Goal: Task Accomplishment & Management: Complete application form

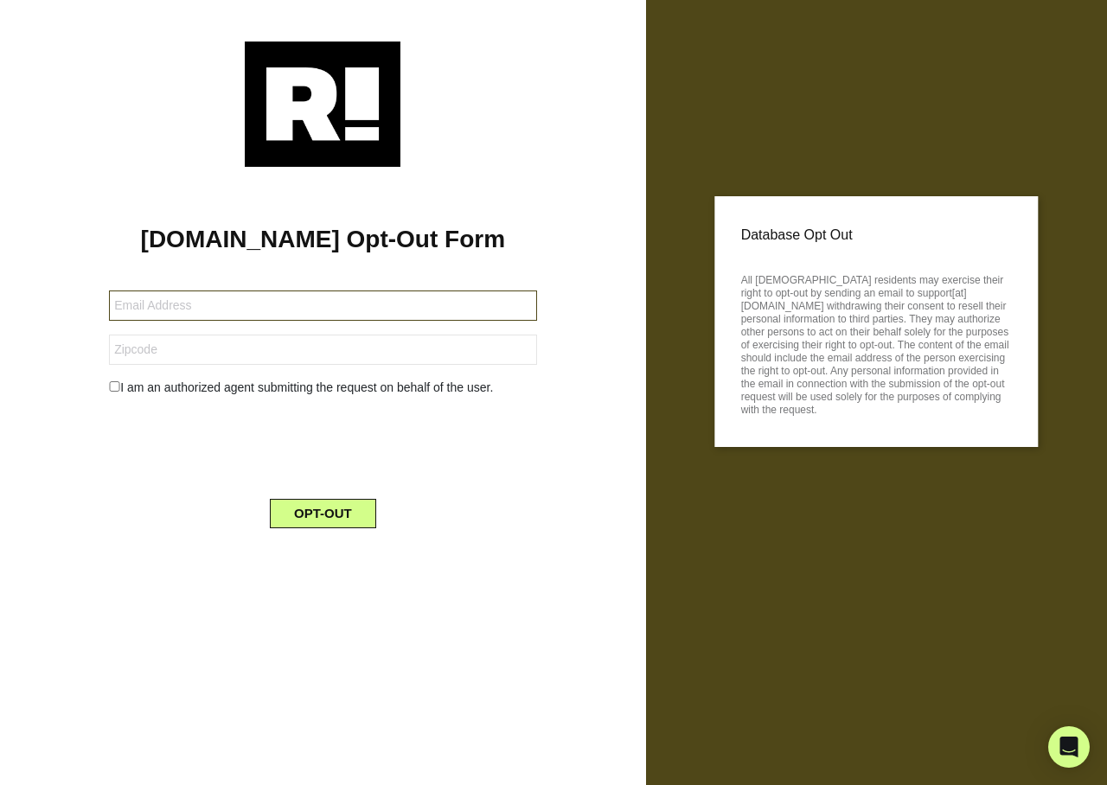
type input "skyowell@gmail.com"
type input "80517"
type input "jhs9955@gmail.com"
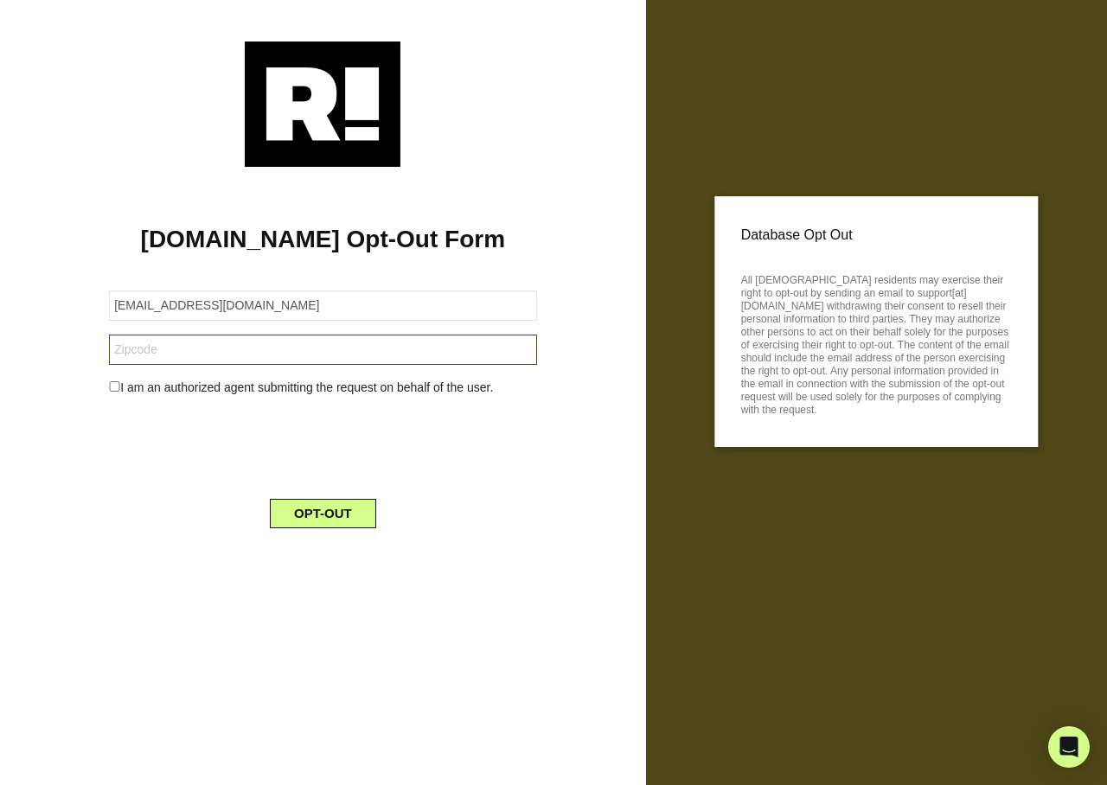
type input "19971"
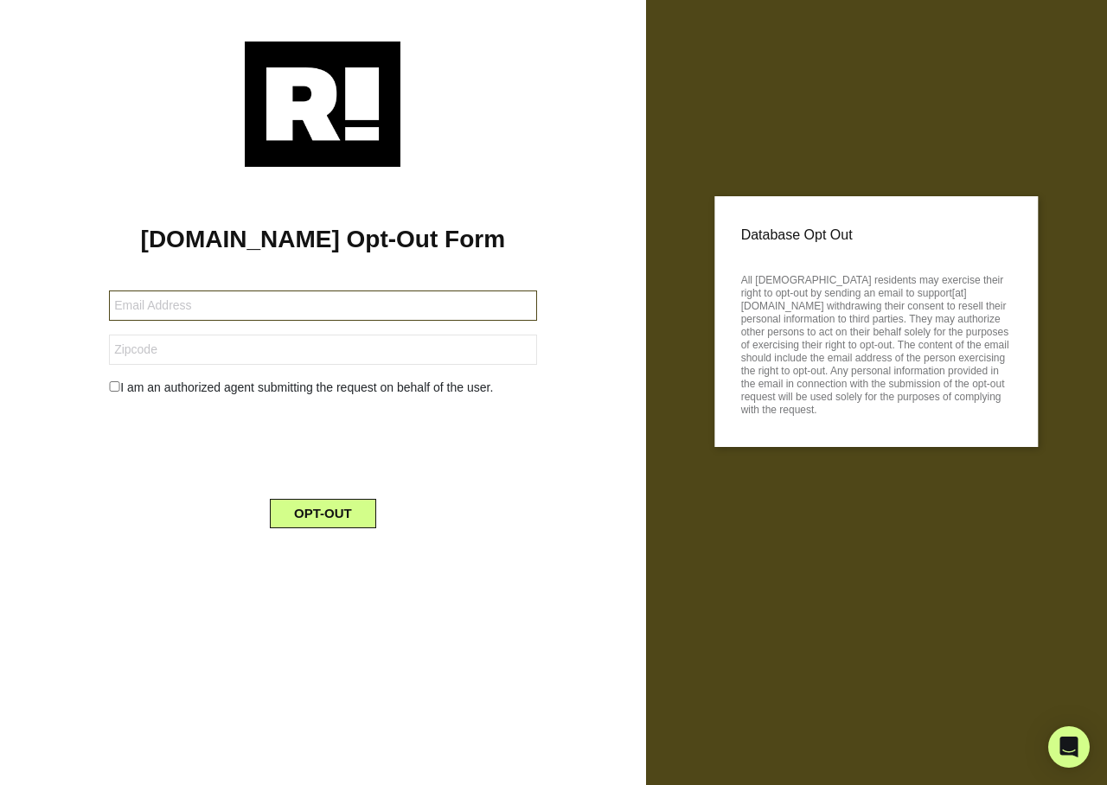
type input "[EMAIL_ADDRESS][DOMAIN_NAME]"
type input "37405"
type input "[EMAIL_ADDRESS][DOMAIN_NAME]"
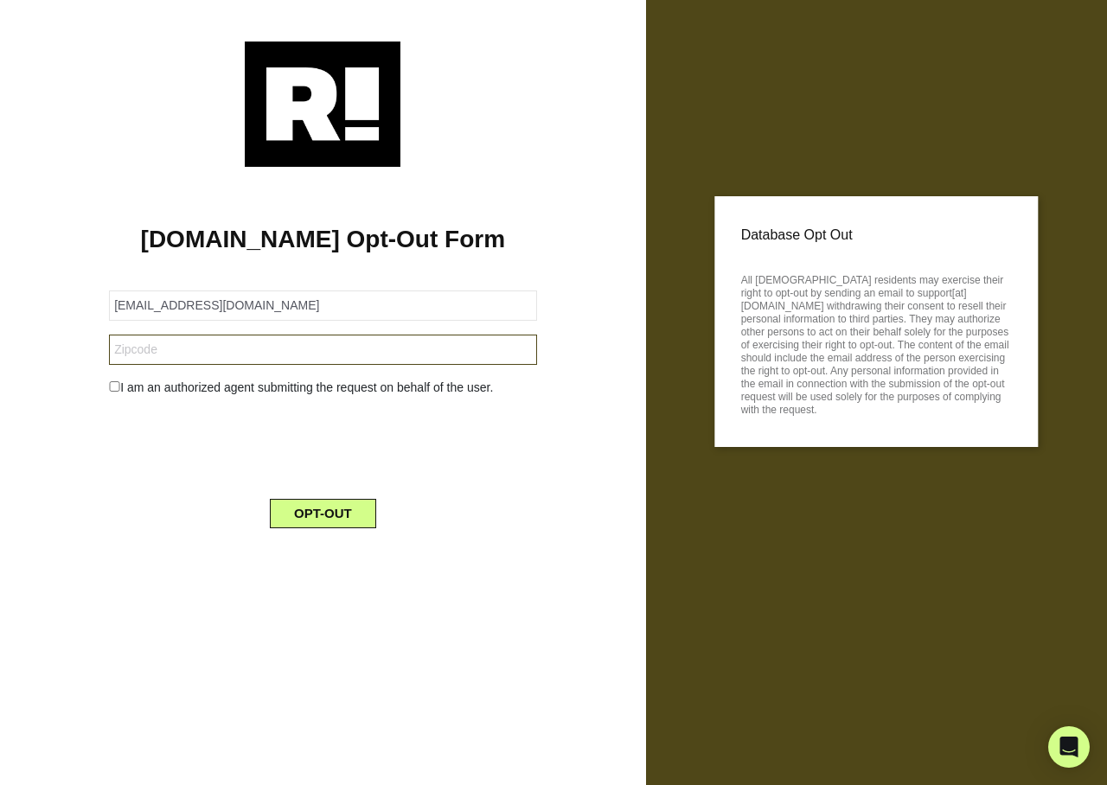
type input "55734"
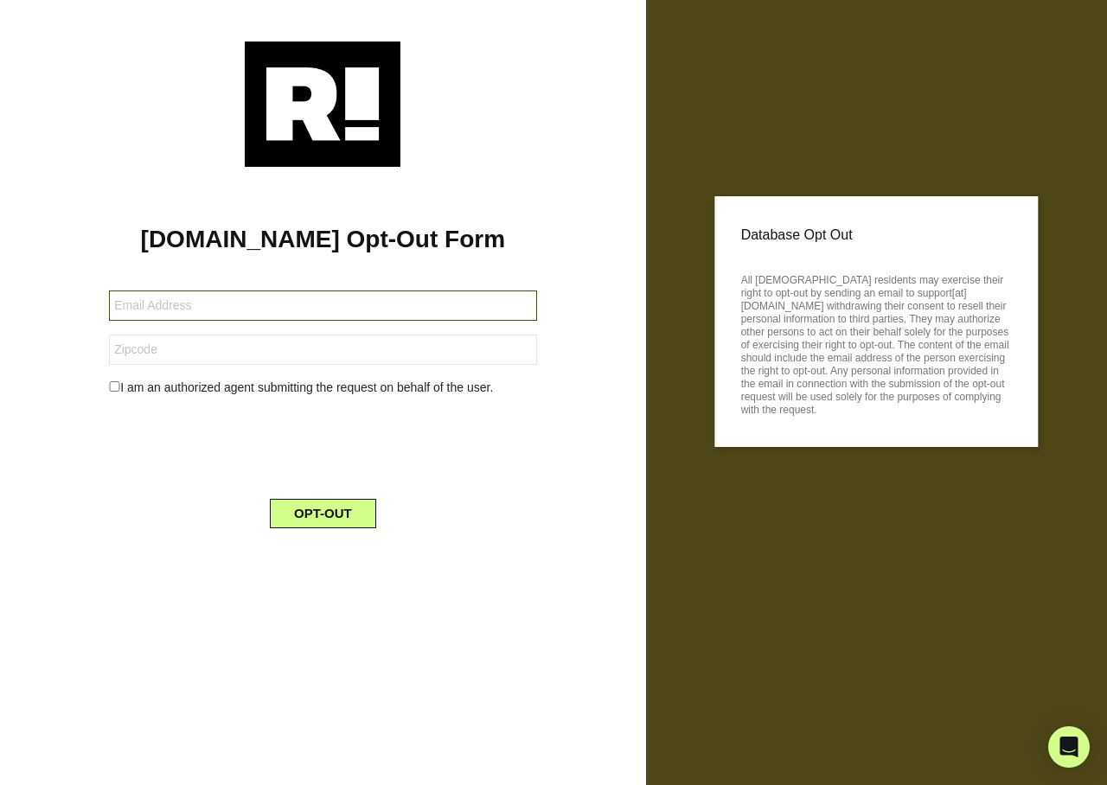
type input "marylousloan8@yahoo.com"
type input "16323"
type input "scott@retailcentric.com"
type input "94506"
type input "barbbush631@icloud.com"
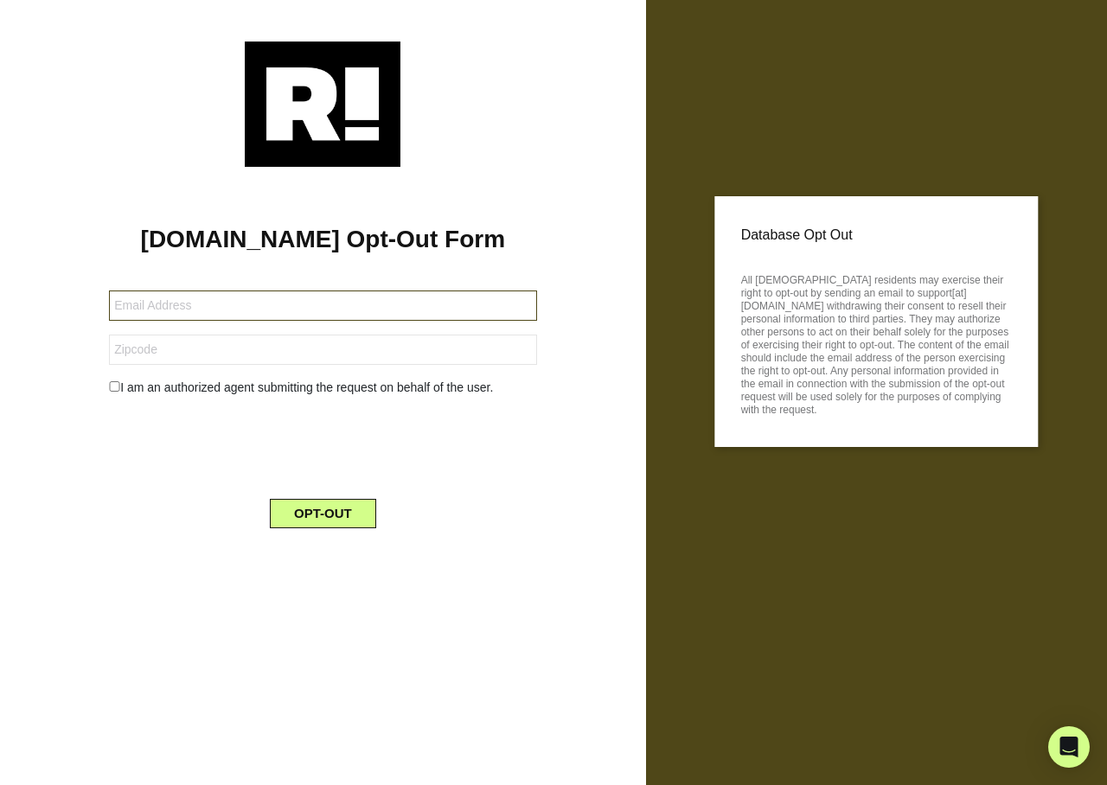
type input "33467"
type input "[EMAIL_ADDRESS][PERSON_NAME][DOMAIN_NAME]"
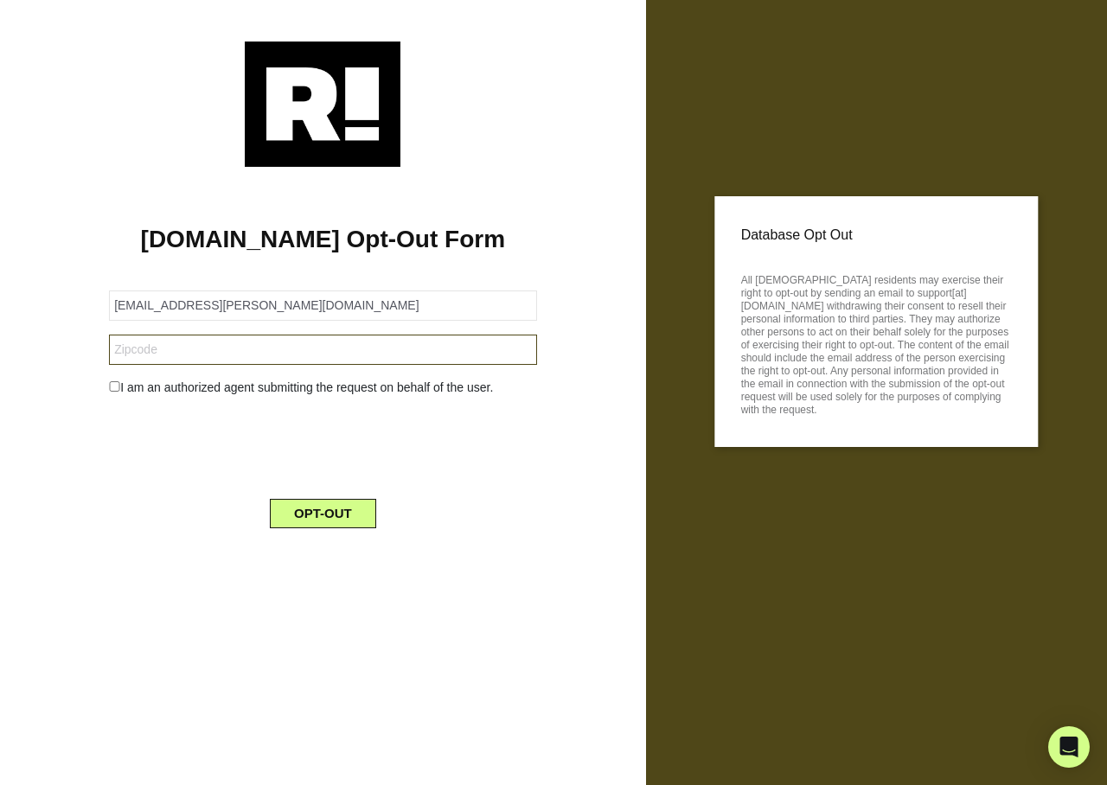
type input "84123"
